Goal: Obtain resource: Download file/media

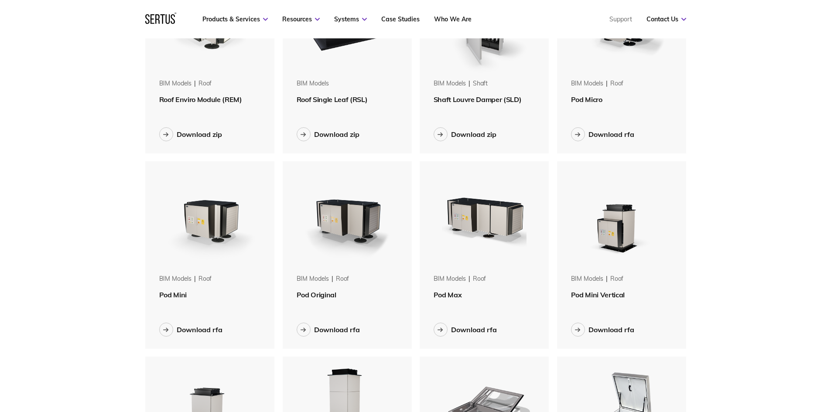
scroll to position [131, 0]
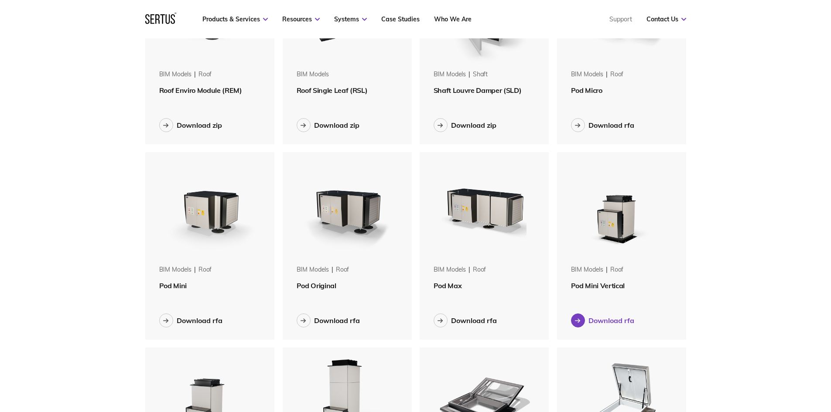
click at [605, 323] on div "Download rfa" at bounding box center [611, 320] width 46 height 9
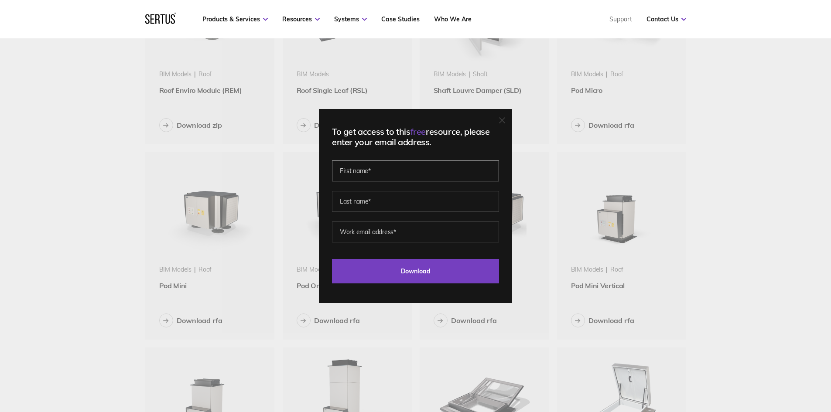
drag, startPoint x: 366, startPoint y: 172, endPoint x: 361, endPoint y: 176, distance: 5.9
click at [366, 172] on input "text" at bounding box center [415, 170] width 167 height 21
type input "[PERSON_NAME]"
click at [378, 198] on input "text" at bounding box center [415, 201] width 167 height 21
type input "Woodhead"
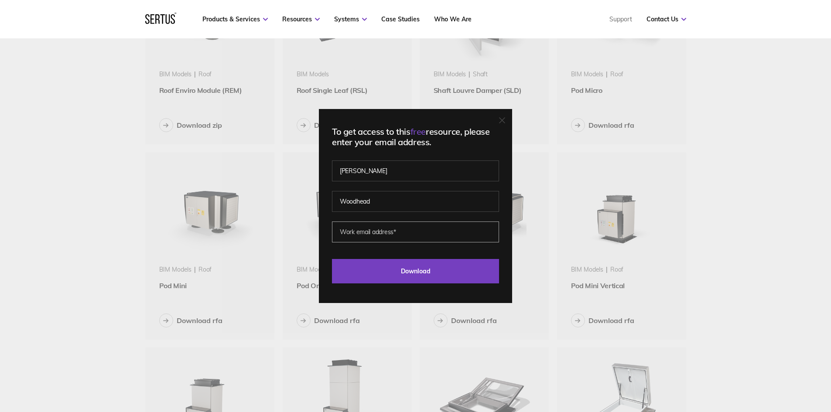
click at [380, 234] on input "email" at bounding box center [415, 232] width 167 height 21
type input "[EMAIL_ADDRESS][DOMAIN_NAME]"
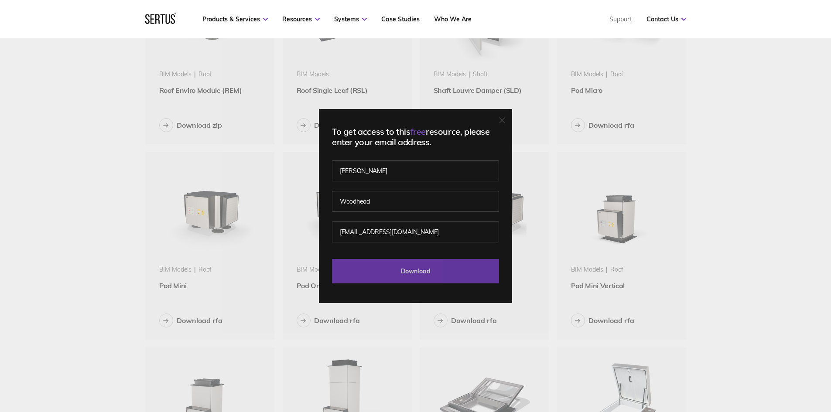
click at [406, 267] on input "Download" at bounding box center [415, 271] width 167 height 24
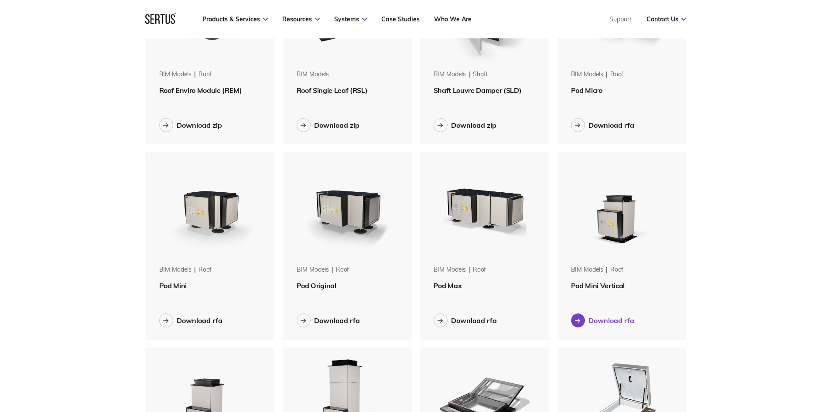
click at [608, 322] on div "Download rfa" at bounding box center [611, 320] width 46 height 9
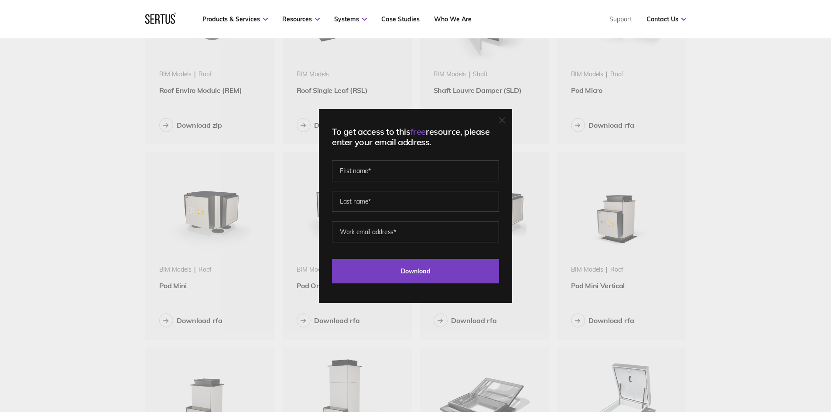
click at [793, 210] on div "To get access to this free resource, please enter your email address. Last Down…" at bounding box center [415, 206] width 831 height 412
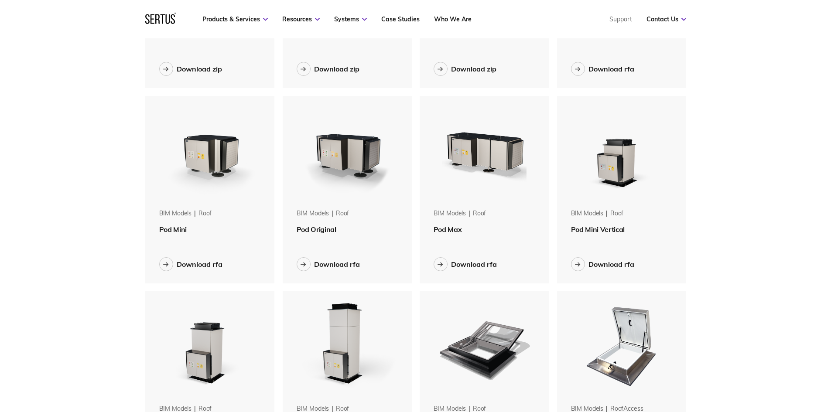
scroll to position [262, 0]
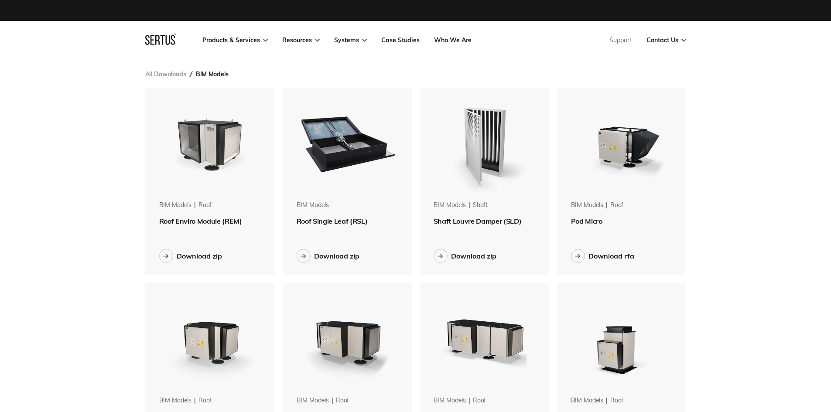
scroll to position [174, 0]
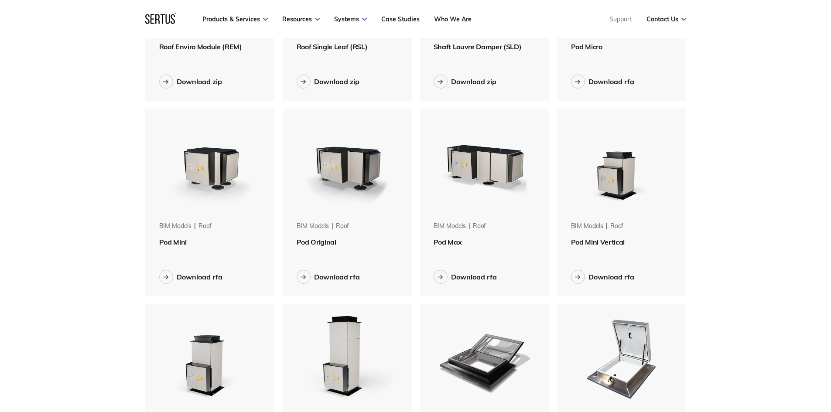
click at [612, 181] on img at bounding box center [621, 164] width 110 height 110
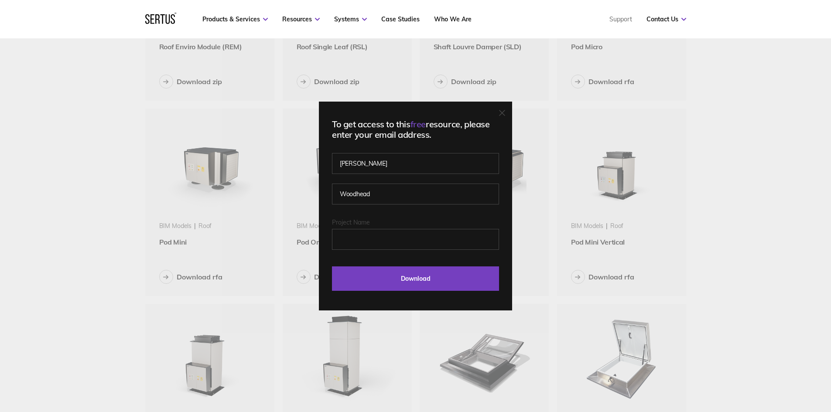
click at [503, 112] on icon at bounding box center [502, 113] width 6 height 6
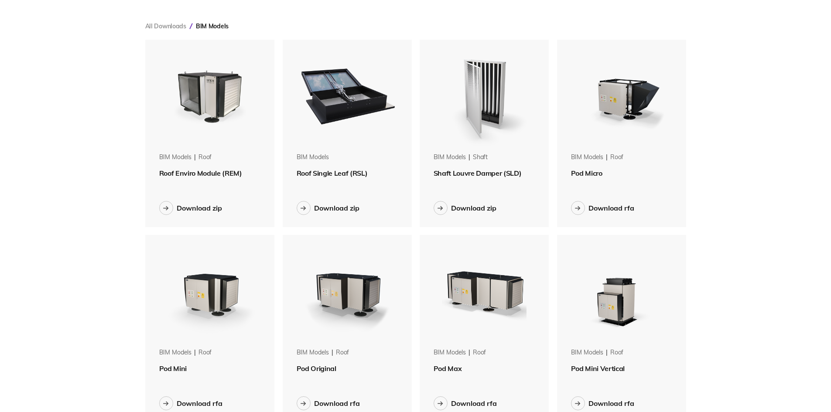
scroll to position [0, 0]
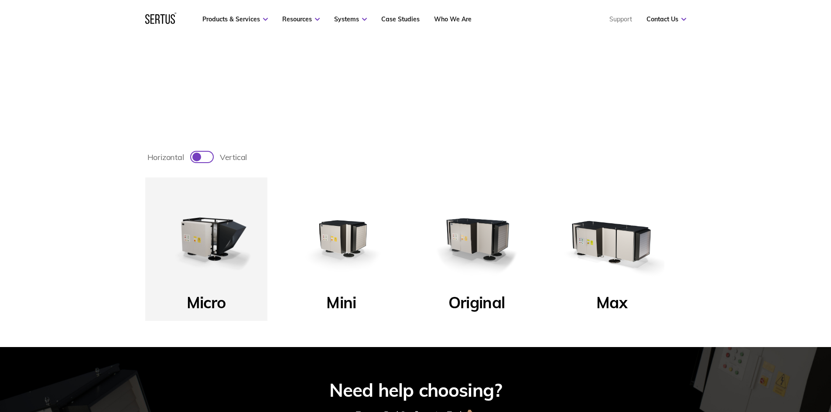
scroll to position [262, 0]
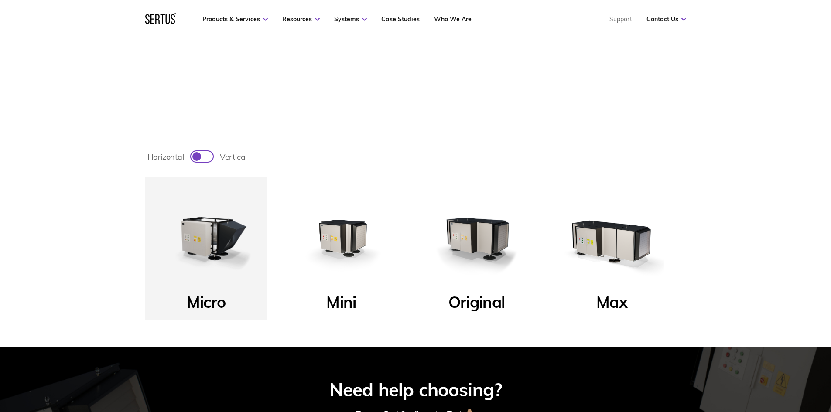
click at [343, 230] on img at bounding box center [341, 238] width 105 height 105
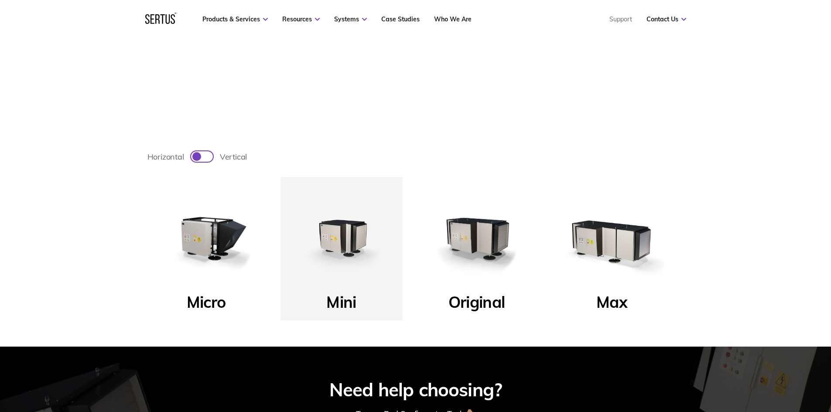
drag, startPoint x: 202, startPoint y: 160, endPoint x: 149, endPoint y: 209, distance: 71.9
click at [201, 169] on div "horizontal vertical Micro Mini Original Max" at bounding box center [416, 248] width 576 height 198
click at [205, 153] on div at bounding box center [202, 156] width 22 height 10
checkbox input "true"
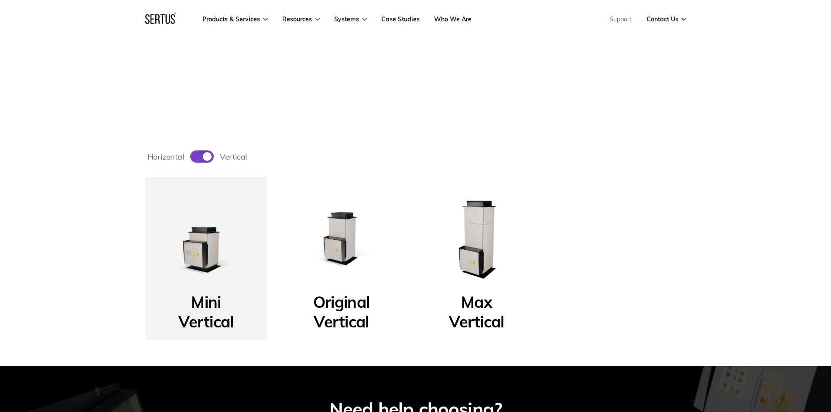
scroll to position [349, 0]
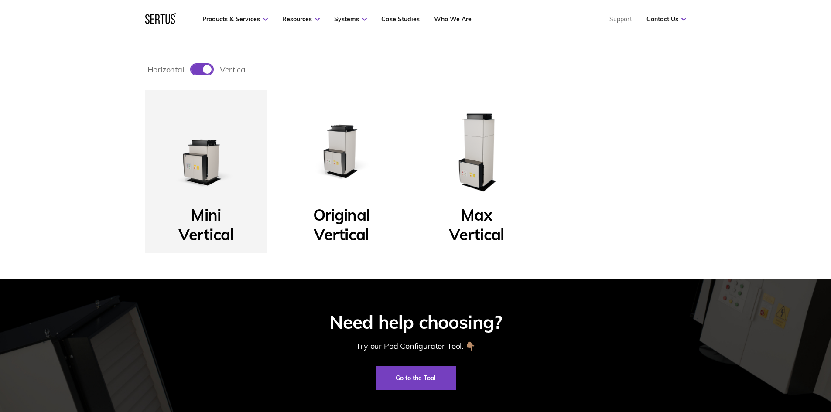
click at [201, 169] on img at bounding box center [206, 151] width 105 height 105
drag, startPoint x: 211, startPoint y: 222, endPoint x: 206, endPoint y: 217, distance: 6.8
click at [210, 222] on p "Mini Vertical" at bounding box center [205, 219] width 55 height 29
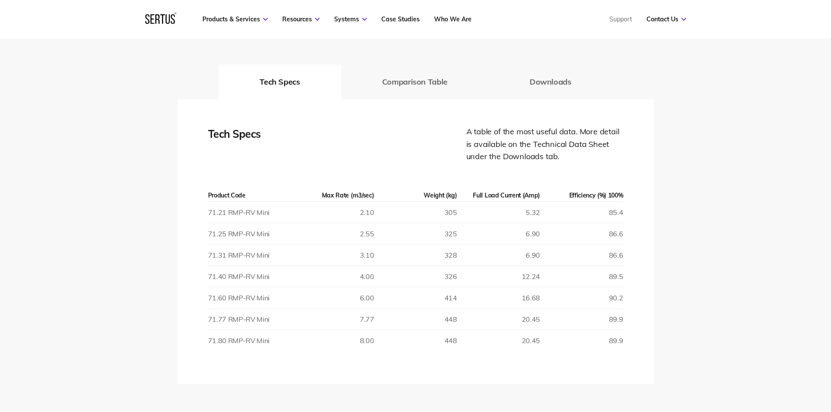
scroll to position [1221, 0]
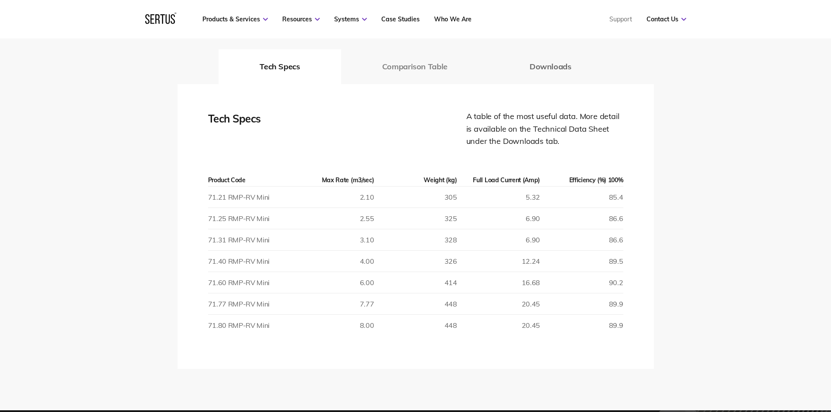
click at [393, 66] on button "Comparison Table" at bounding box center [414, 66] width 147 height 35
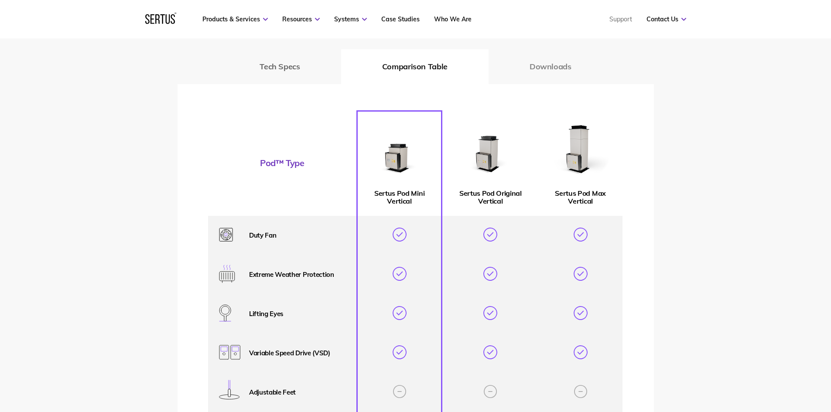
drag, startPoint x: 570, startPoint y: 67, endPoint x: 565, endPoint y: 67, distance: 5.2
click at [570, 67] on button "Downloads" at bounding box center [550, 66] width 124 height 35
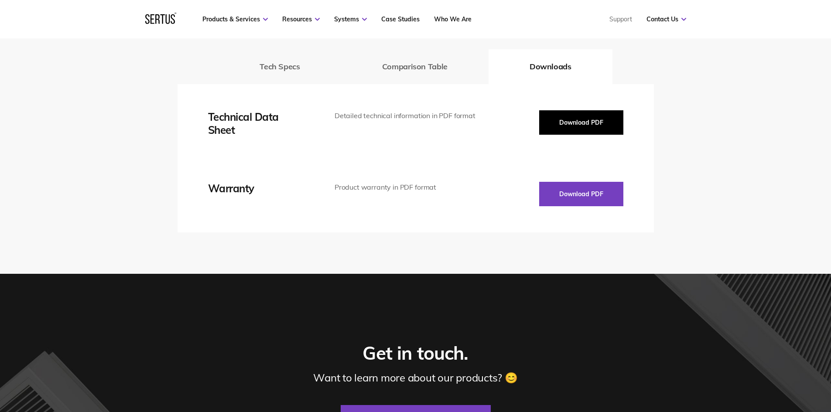
click at [597, 118] on button "Download PDF" at bounding box center [581, 122] width 84 height 24
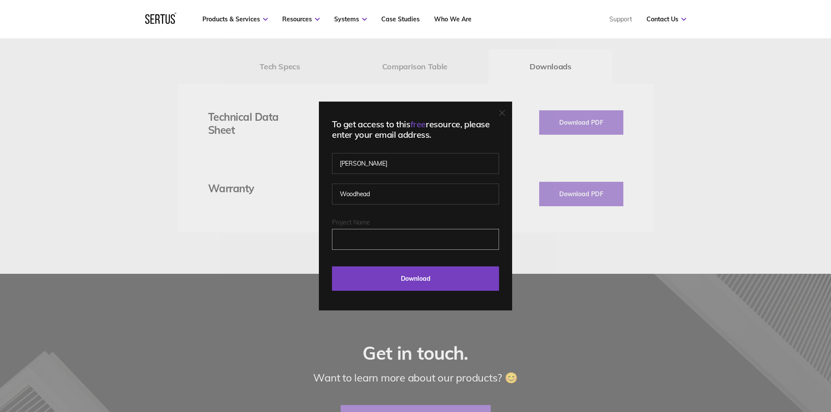
drag, startPoint x: 365, startPoint y: 232, endPoint x: 376, endPoint y: 244, distance: 16.1
click at [366, 232] on input "Project Name" at bounding box center [415, 239] width 167 height 21
click at [373, 238] on input "s" at bounding box center [415, 239] width 167 height 21
type input "simon"
click at [376, 244] on input "simon" at bounding box center [415, 239] width 167 height 21
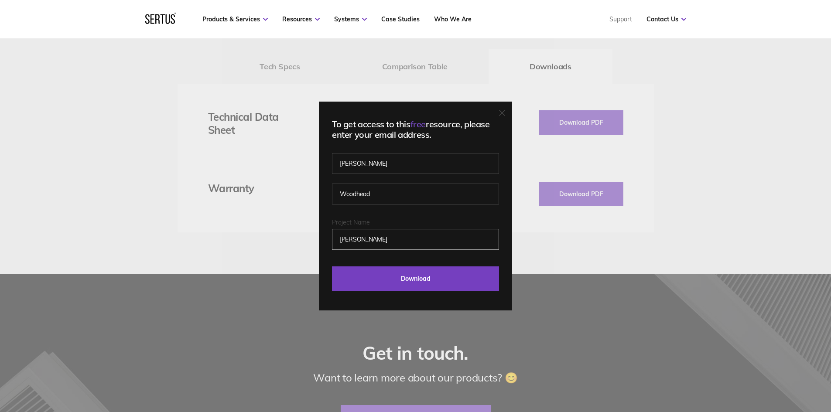
drag, startPoint x: 425, startPoint y: 242, endPoint x: 262, endPoint y: 239, distance: 162.7
click at [264, 240] on div "To get access to this free resource, please enter your email address. Simon Woo…" at bounding box center [415, 206] width 831 height 412
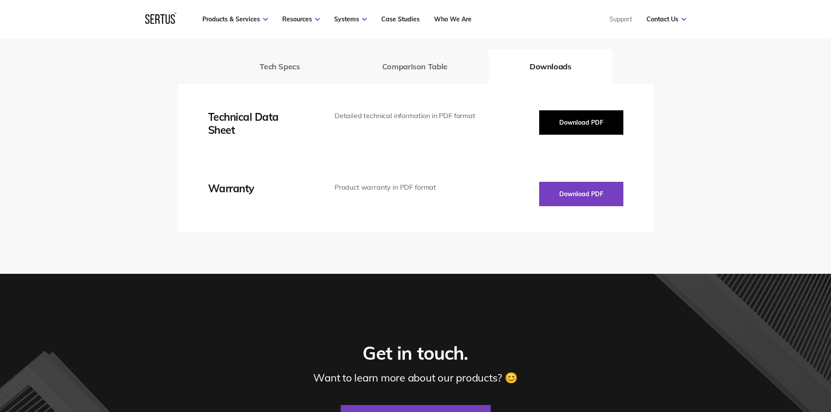
click at [584, 123] on button "Download PDF" at bounding box center [581, 122] width 84 height 24
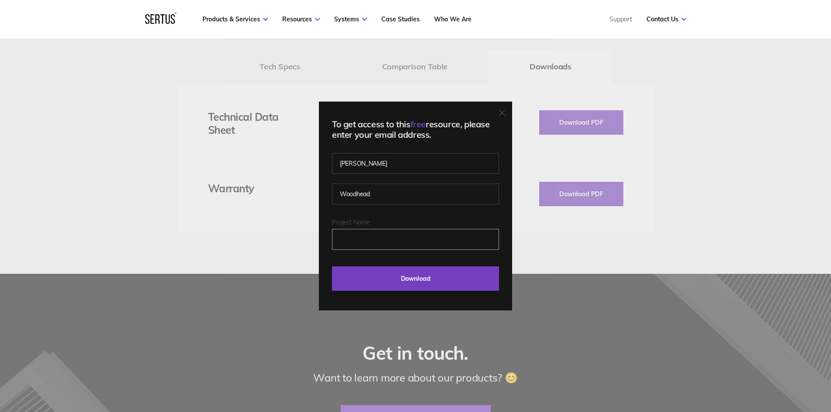
click at [356, 242] on input "Project Name" at bounding box center [415, 239] width 167 height 21
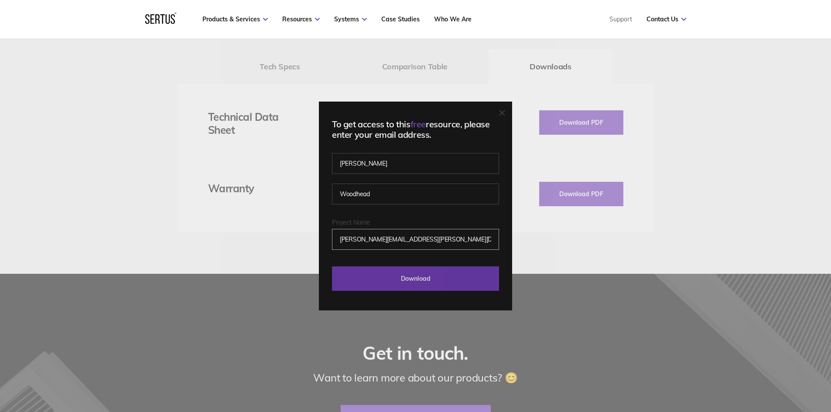
type input "Simon.Woodhead@wearegandh.com"
click at [471, 281] on input "Download" at bounding box center [415, 278] width 167 height 24
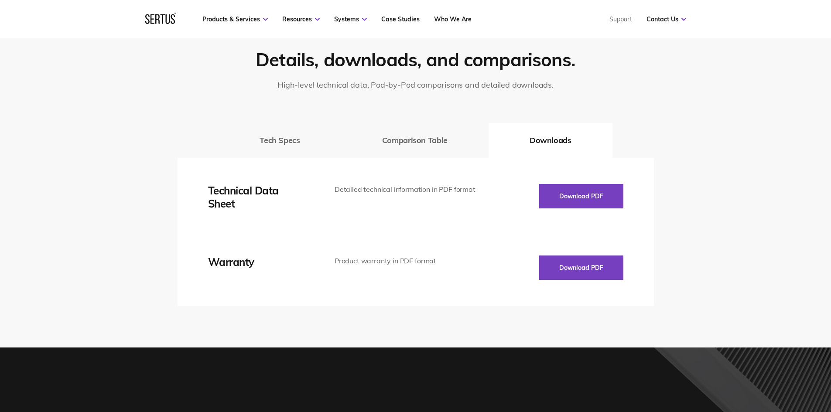
scroll to position [1177, 0]
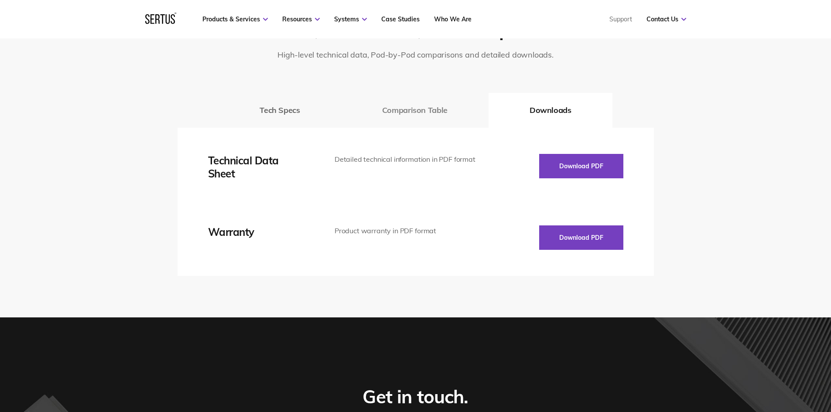
click at [418, 113] on button "Comparison Table" at bounding box center [414, 110] width 147 height 35
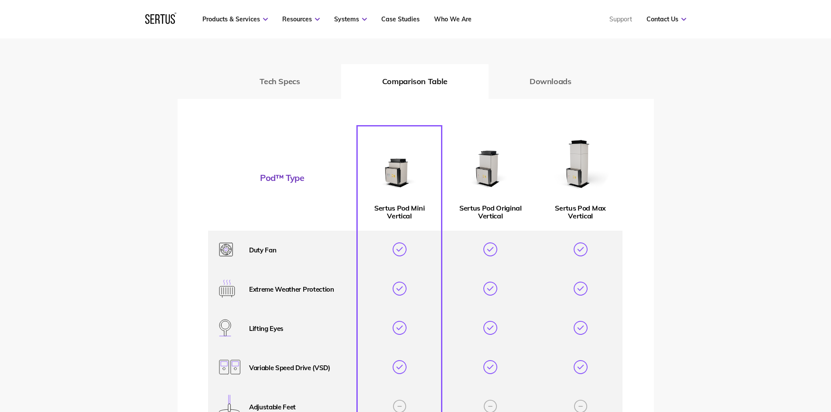
scroll to position [1221, 0]
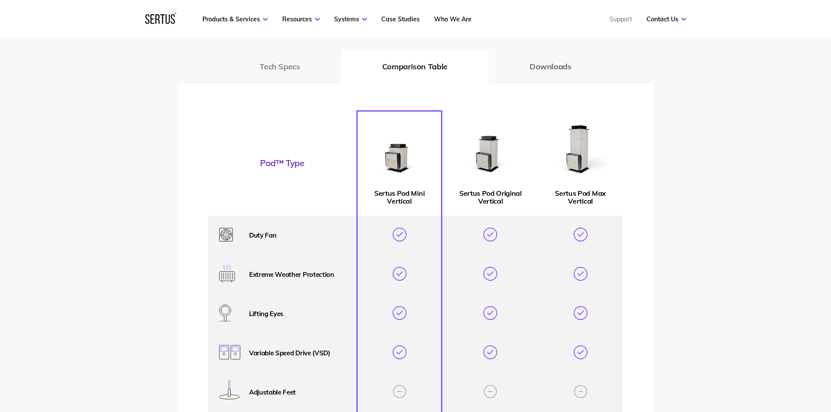
click at [283, 66] on button "Tech Specs" at bounding box center [279, 66] width 122 height 35
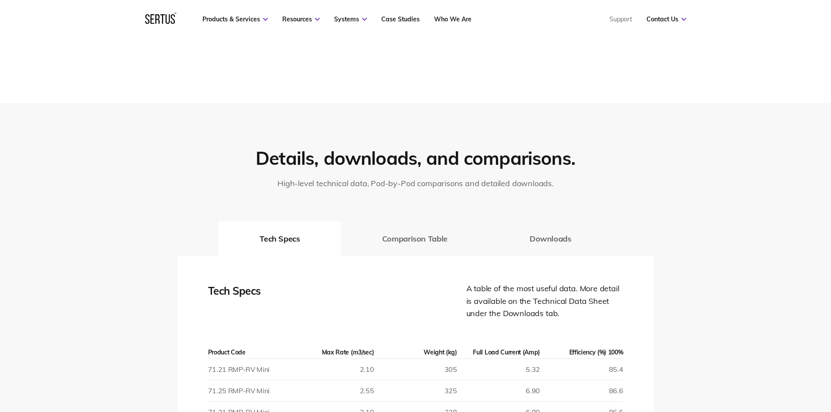
scroll to position [1047, 0]
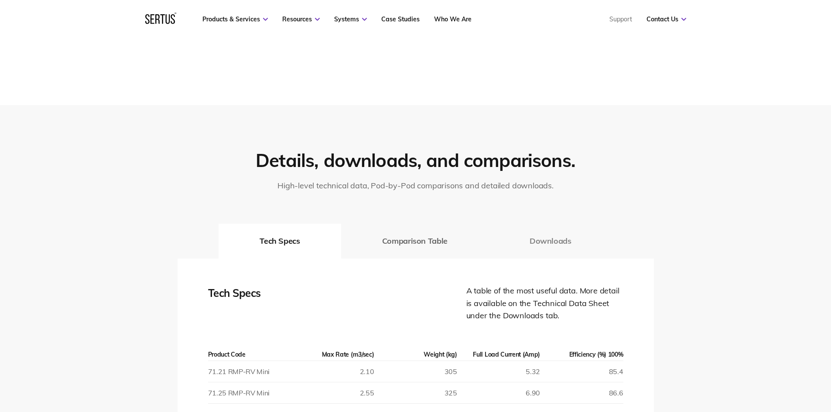
click at [549, 244] on button "Downloads" at bounding box center [550, 241] width 124 height 35
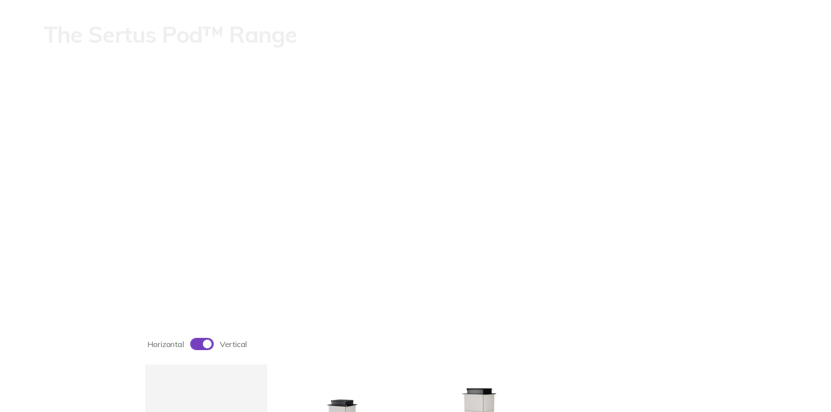
scroll to position [0, 0]
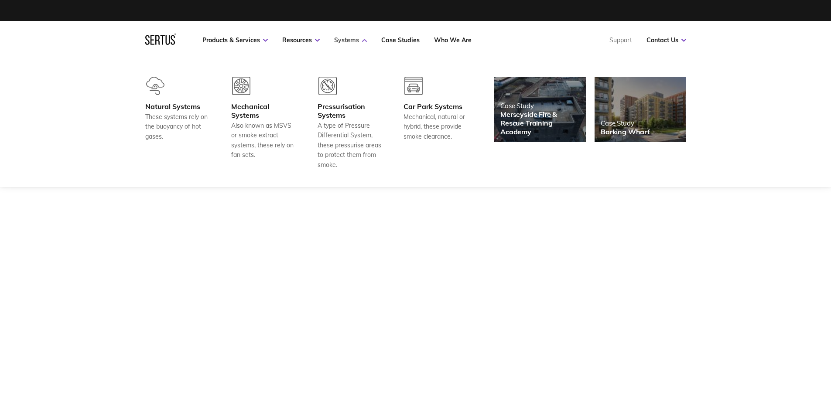
click at [350, 40] on link "Systems" at bounding box center [350, 40] width 33 height 8
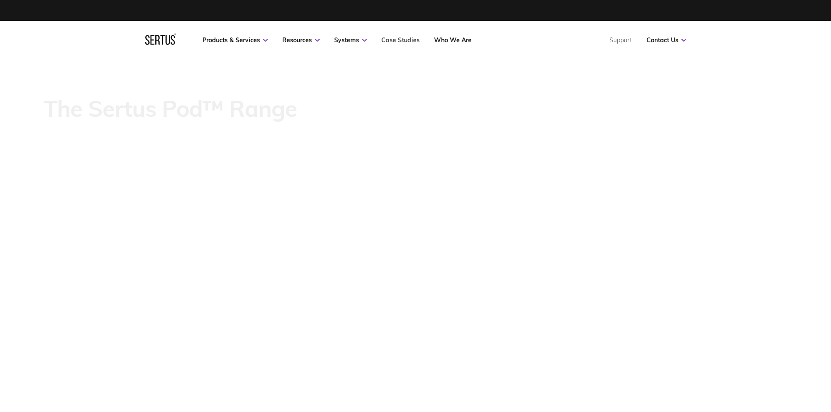
click at [402, 43] on link "Case Studies" at bounding box center [400, 40] width 38 height 8
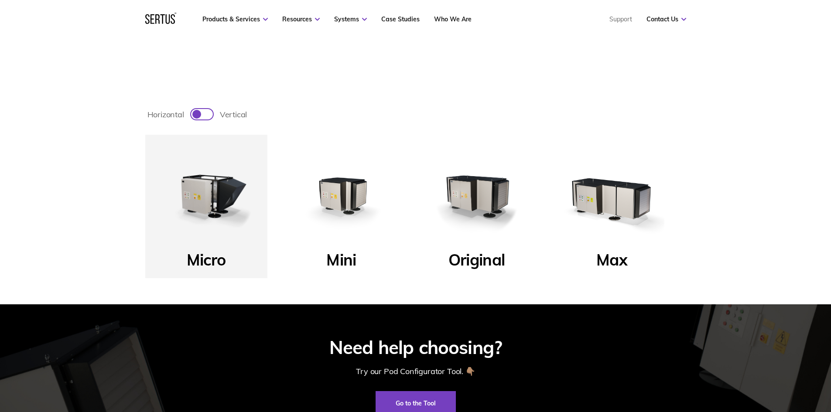
scroll to position [392, 0]
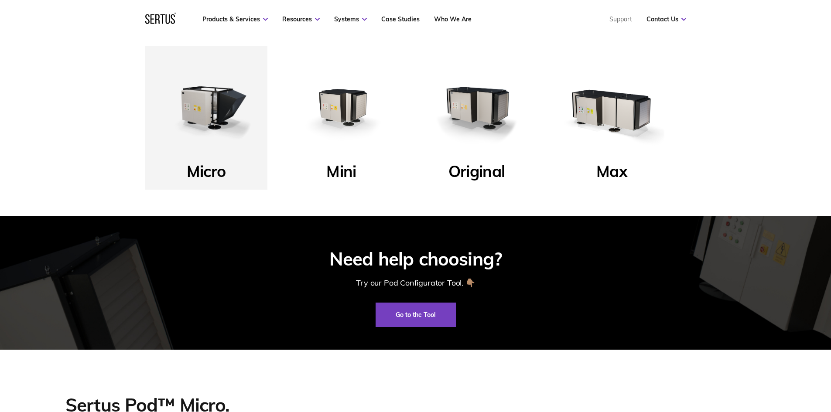
click at [358, 97] on img at bounding box center [341, 107] width 105 height 105
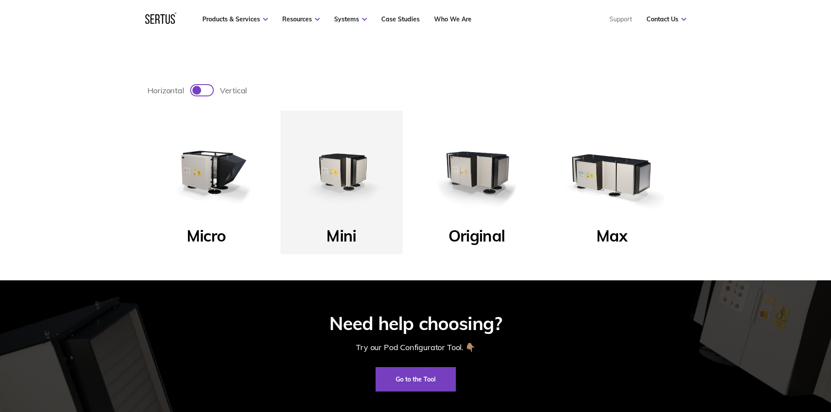
scroll to position [174, 0]
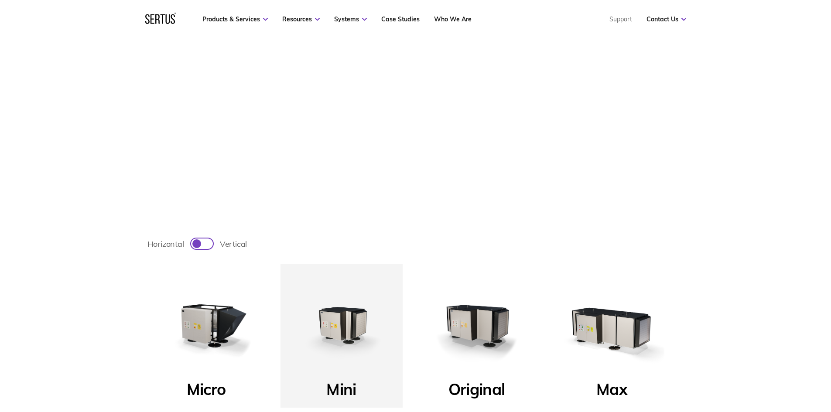
click at [207, 245] on div at bounding box center [206, 244] width 4 height 4
checkbox input "true"
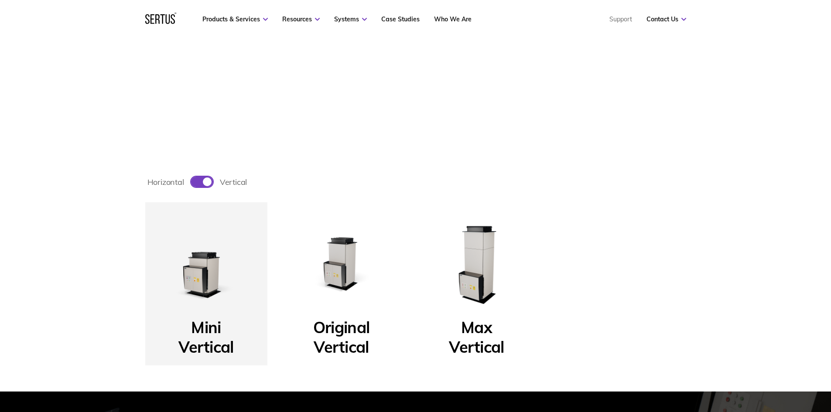
scroll to position [262, 0]
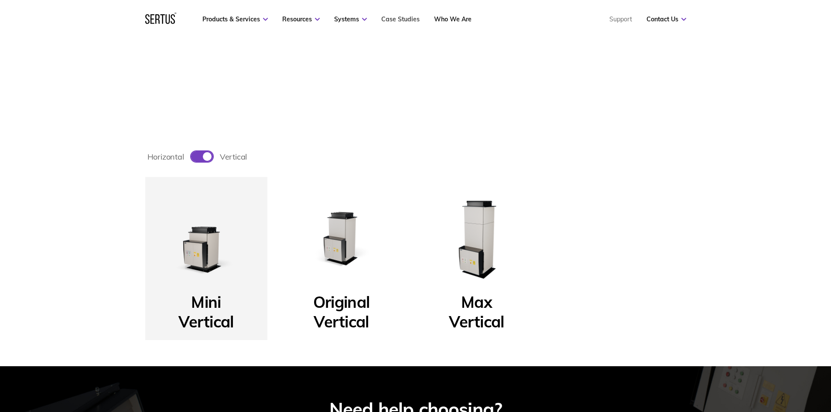
click at [399, 17] on link "Case Studies" at bounding box center [400, 19] width 38 height 8
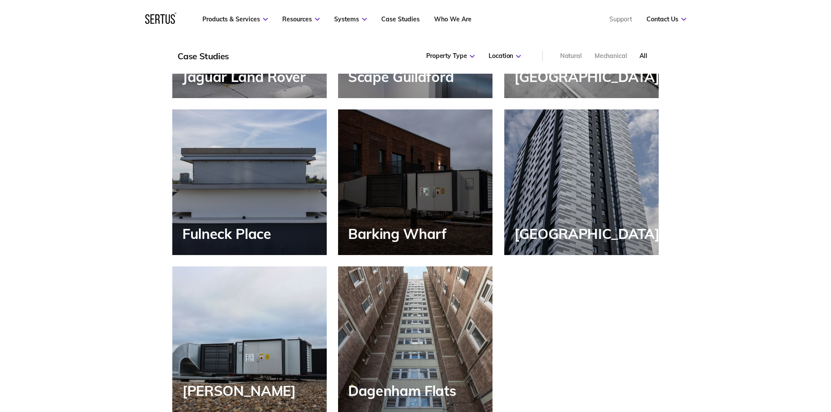
scroll to position [828, 0]
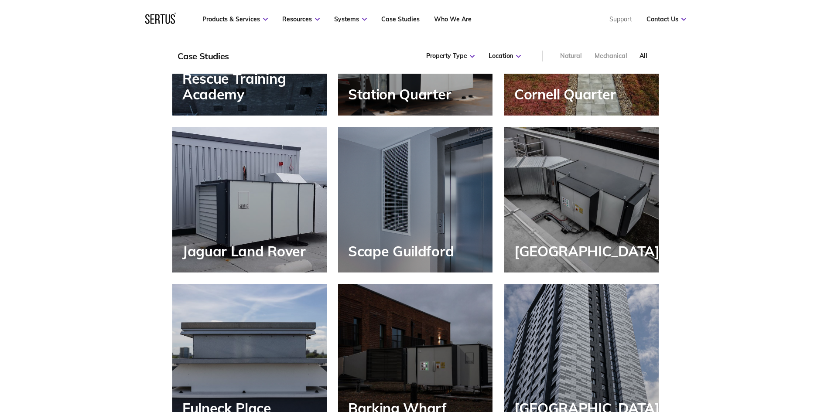
click at [424, 157] on div "Scape Guildford" at bounding box center [415, 200] width 154 height 146
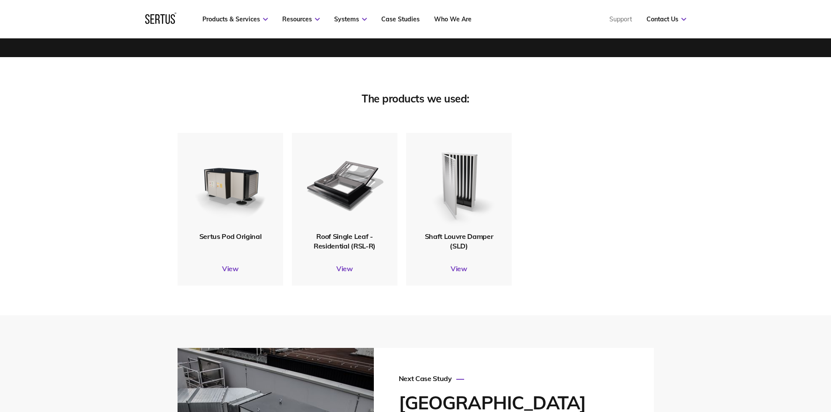
scroll to position [1919, 0]
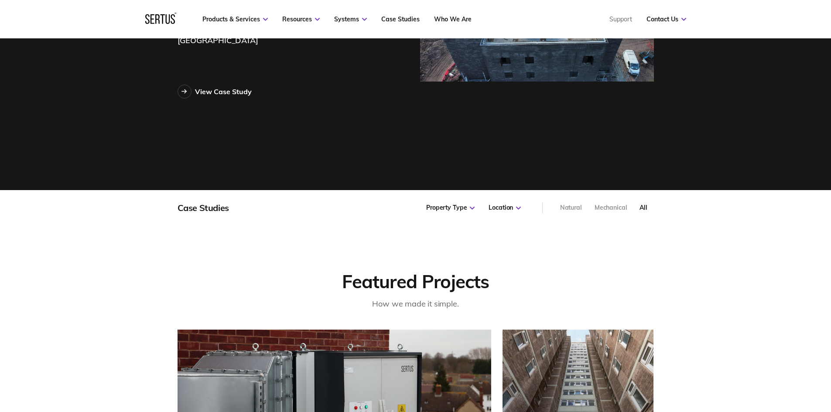
scroll to position [436, 0]
